Goal: Feedback & Contribution: Contribute content

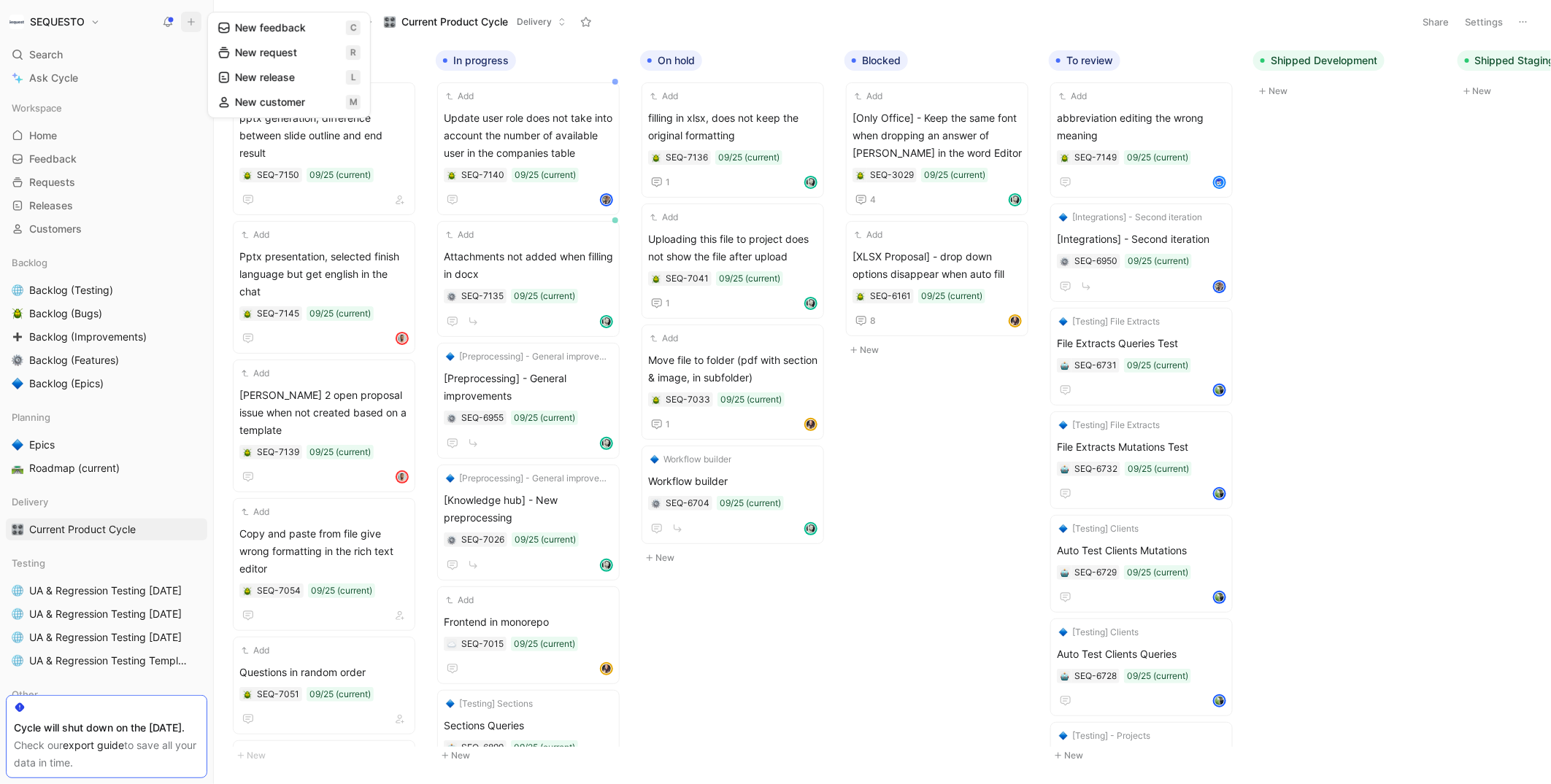
click at [265, 20] on button "New feedback c" at bounding box center [289, 28] width 156 height 25
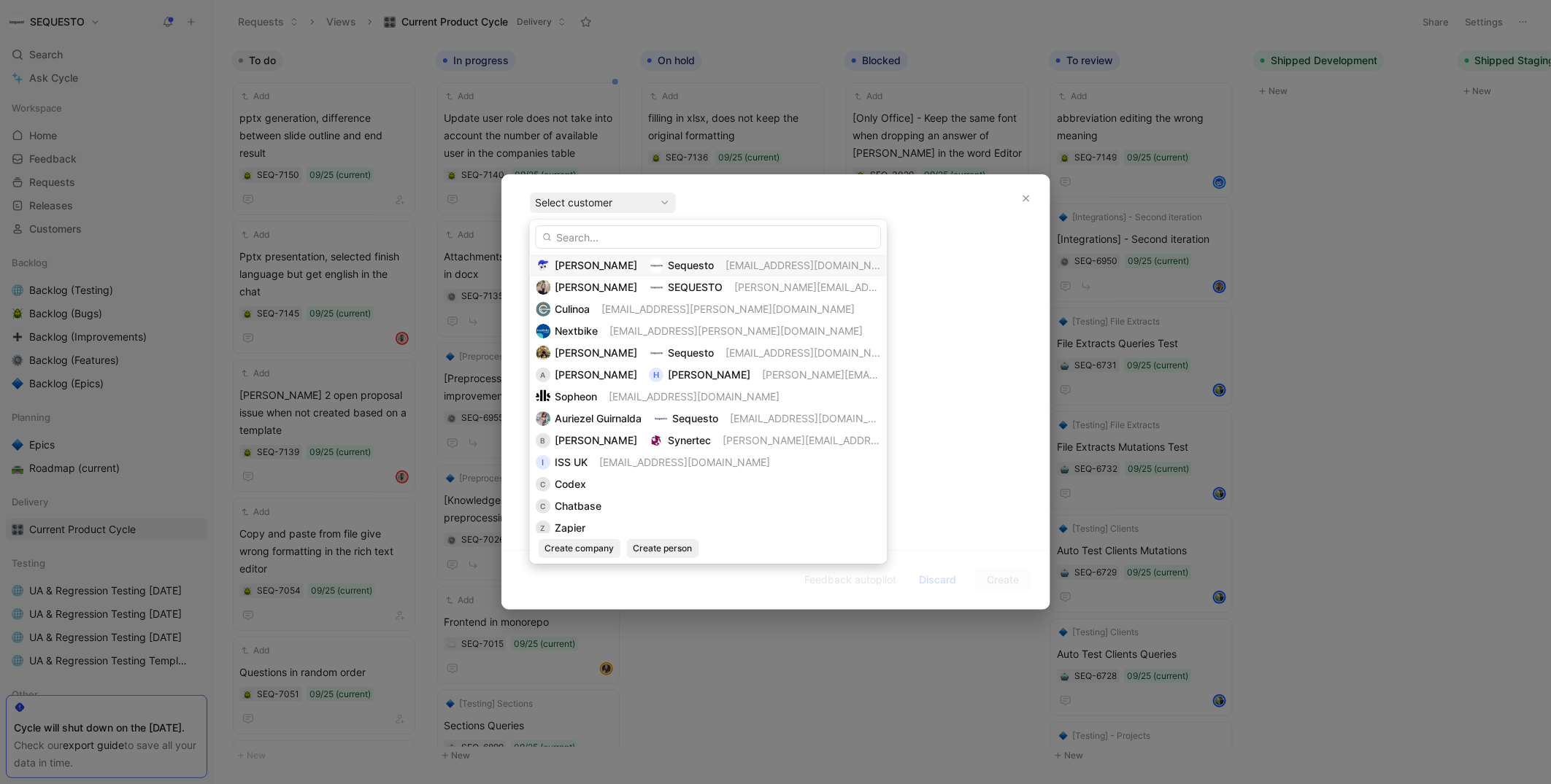
click at [586, 262] on span "[PERSON_NAME]" at bounding box center [597, 264] width 82 height 12
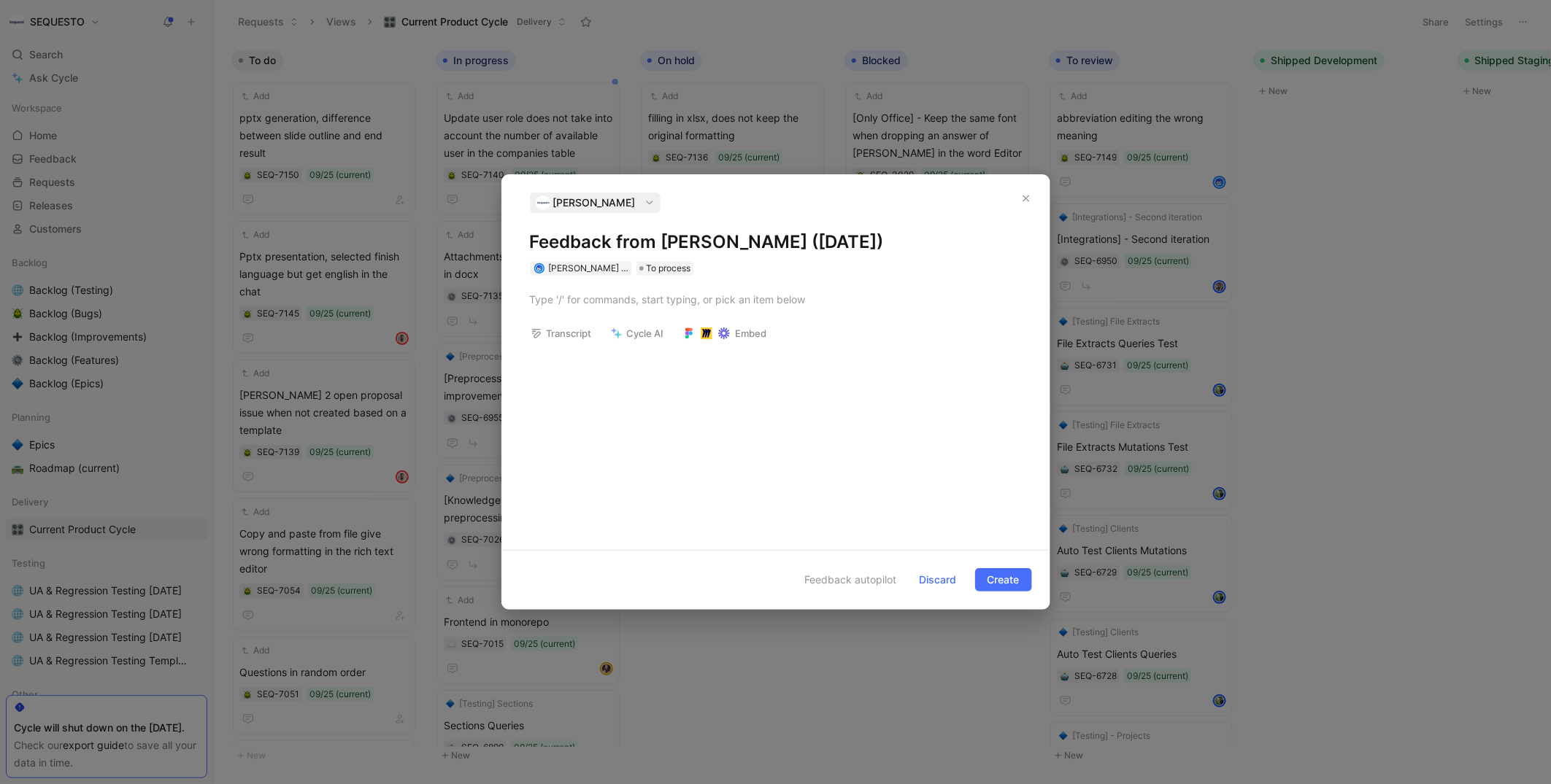
click at [576, 240] on h1 "Feedback from [PERSON_NAME] ([DATE])" at bounding box center [776, 241] width 492 height 23
click at [570, 309] on p at bounding box center [776, 300] width 548 height 24
click at [695, 293] on div "Double files attached when refrshing" at bounding box center [783, 297] width 477 height 16
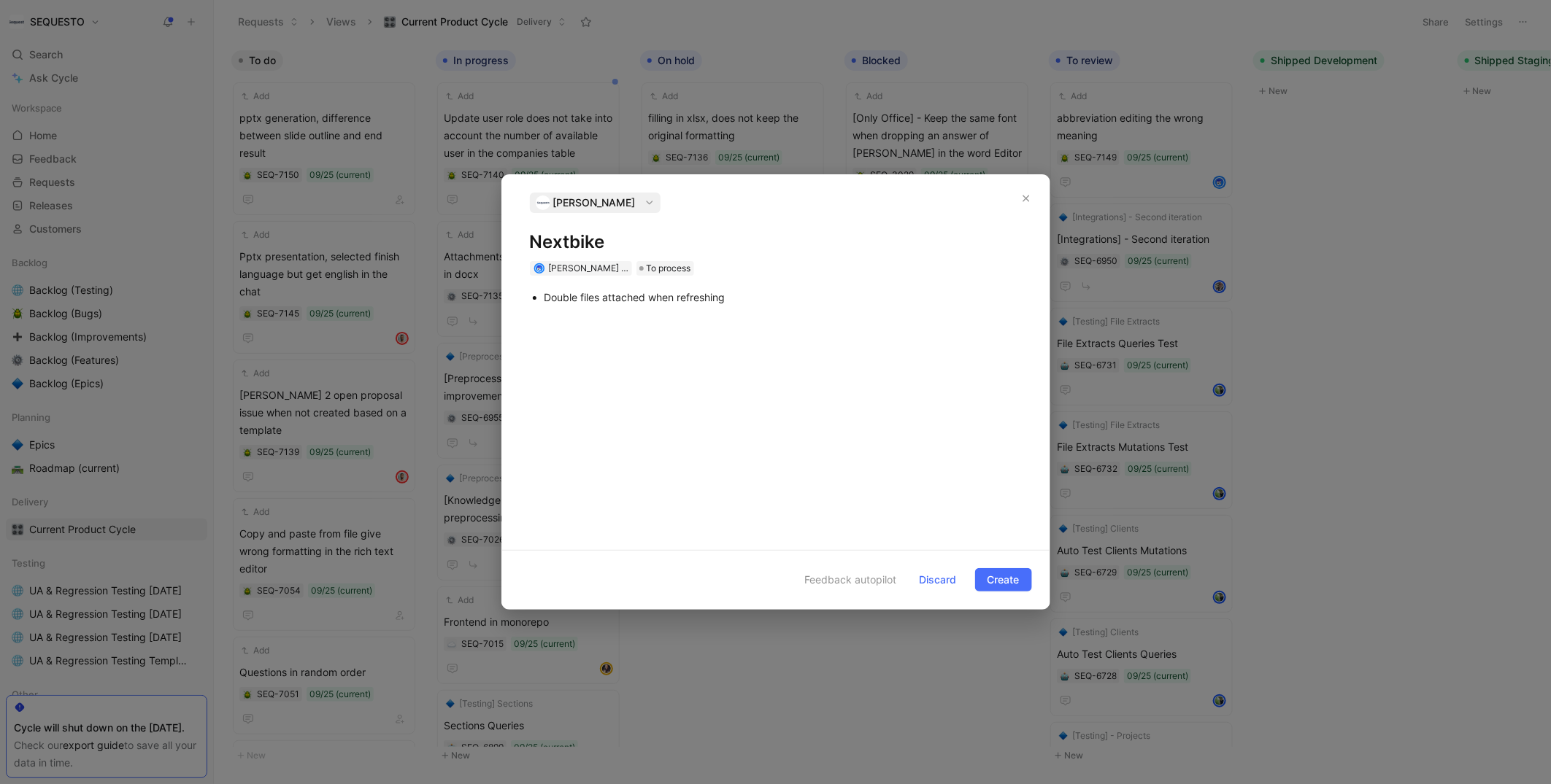
click at [769, 298] on div "Double files attached when refreshing" at bounding box center [783, 297] width 477 height 16
